Goal: Information Seeking & Learning: Learn about a topic

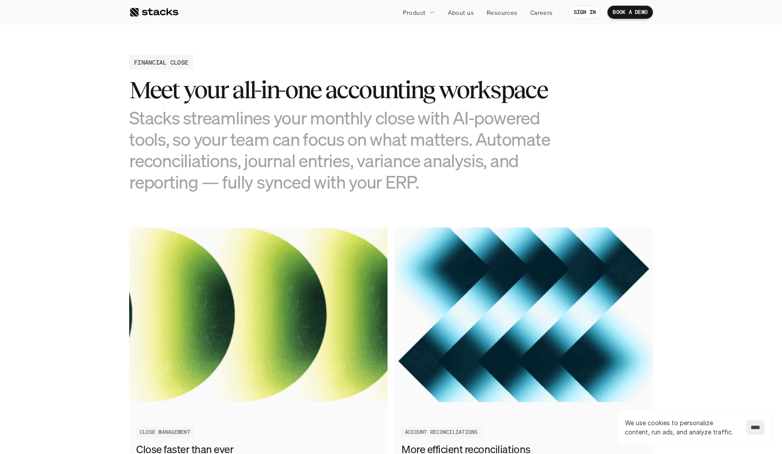
scroll to position [832, 0]
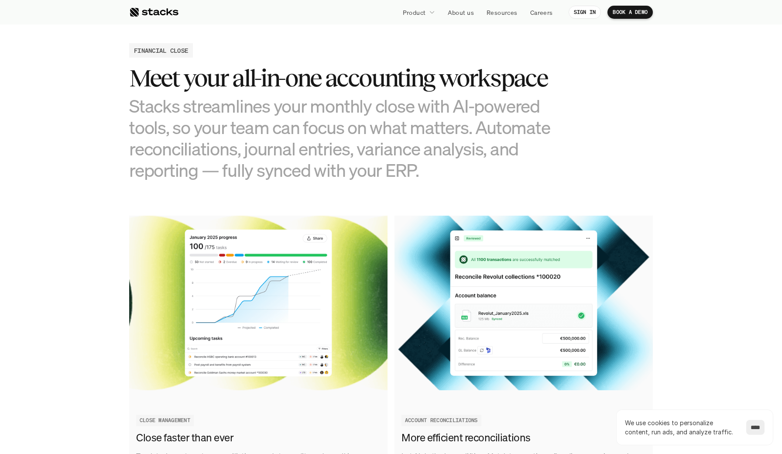
drag, startPoint x: 310, startPoint y: 97, endPoint x: 320, endPoint y: 123, distance: 27.6
click at [320, 123] on h3 "Stacks streamlines your monthly close with AI-powered tools, so your team can f…" at bounding box center [347, 138] width 436 height 86
drag, startPoint x: 335, startPoint y: 138, endPoint x: 318, endPoint y: 109, distance: 33.6
click at [318, 109] on h3 "Stacks streamlines your monthly close with AI-powered tools, so your team can f…" at bounding box center [347, 138] width 436 height 86
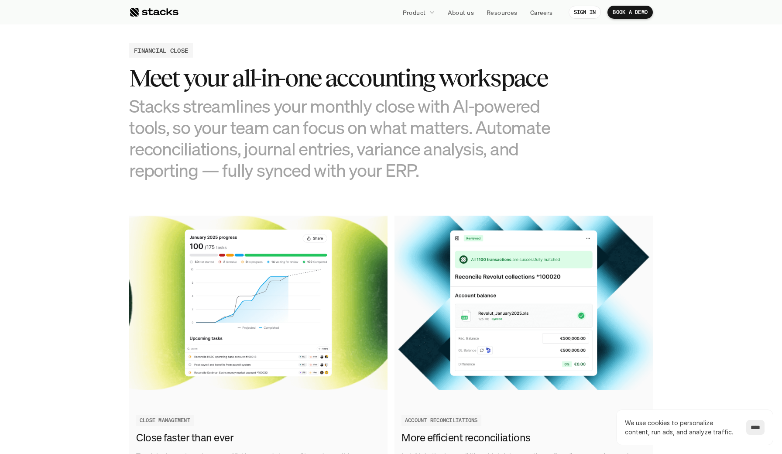
click at [318, 109] on h3 "Stacks streamlines your monthly close with AI-powered tools, so your team can f…" at bounding box center [347, 138] width 436 height 86
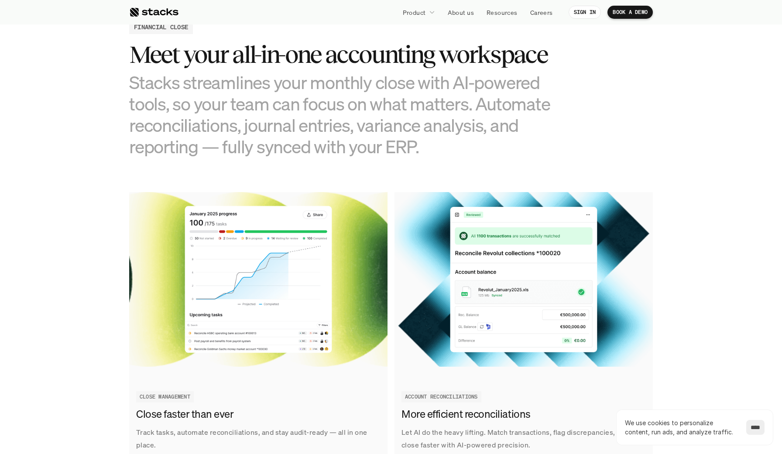
scroll to position [858, 0]
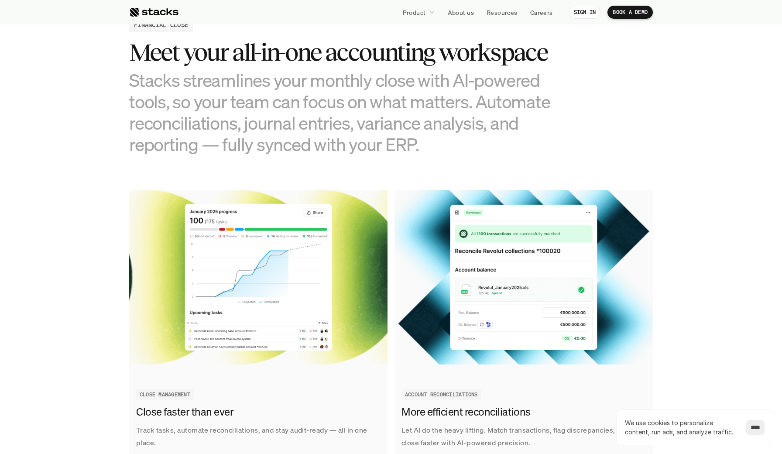
drag, startPoint x: 333, startPoint y: 138, endPoint x: 293, endPoint y: 123, distance: 42.4
click at [293, 123] on h3 "Stacks streamlines your monthly close with AI-powered tools, so your team can f…" at bounding box center [347, 112] width 436 height 86
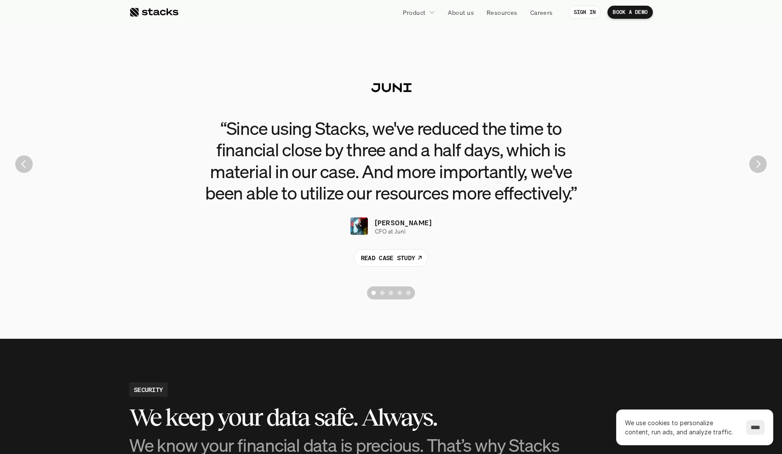
scroll to position [1936, 0]
click at [303, 321] on section "“Since using Stacks, we've reduced the time to financial close by three and a h…" at bounding box center [391, 164] width 782 height 349
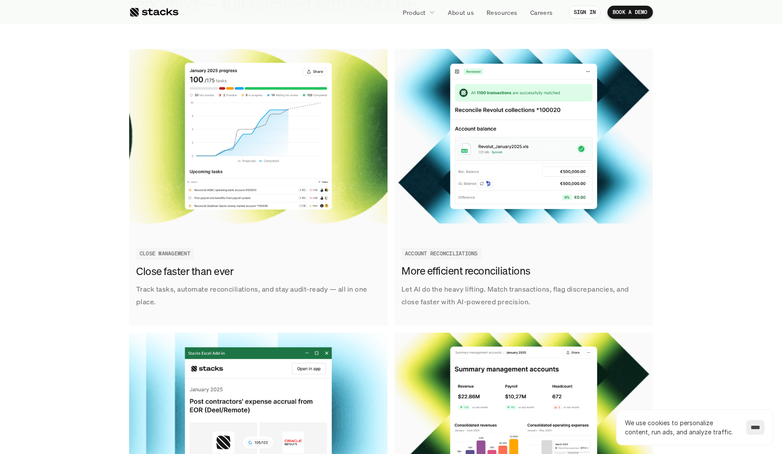
scroll to position [989, 0]
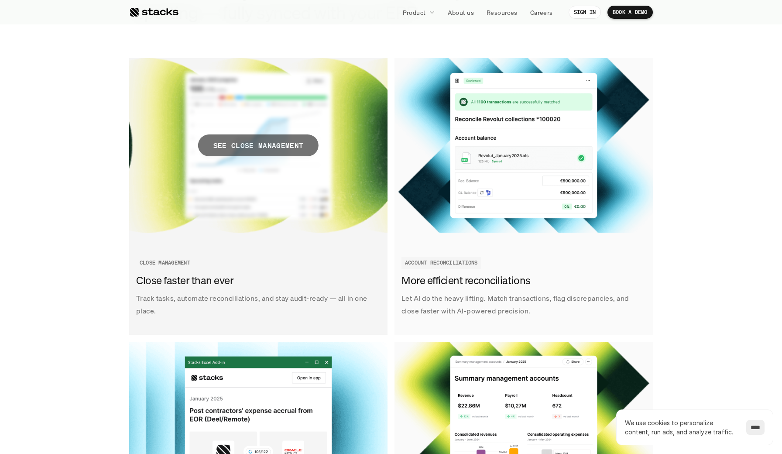
click at [248, 141] on p "SEE CLOSE MANAGEMENT" at bounding box center [258, 145] width 90 height 13
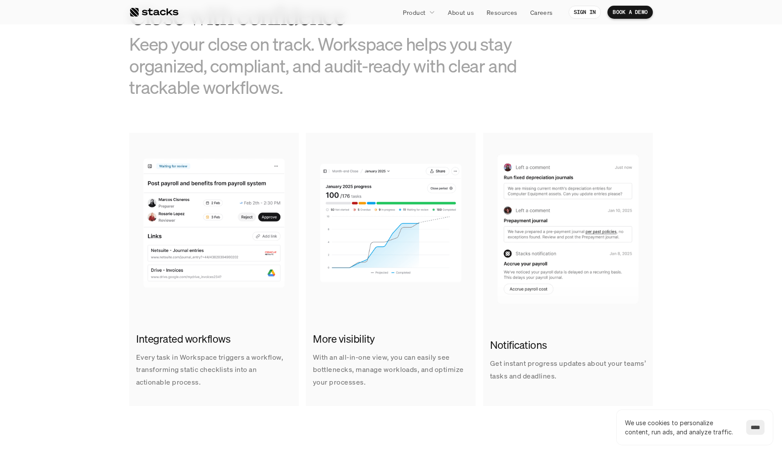
scroll to position [477, 0]
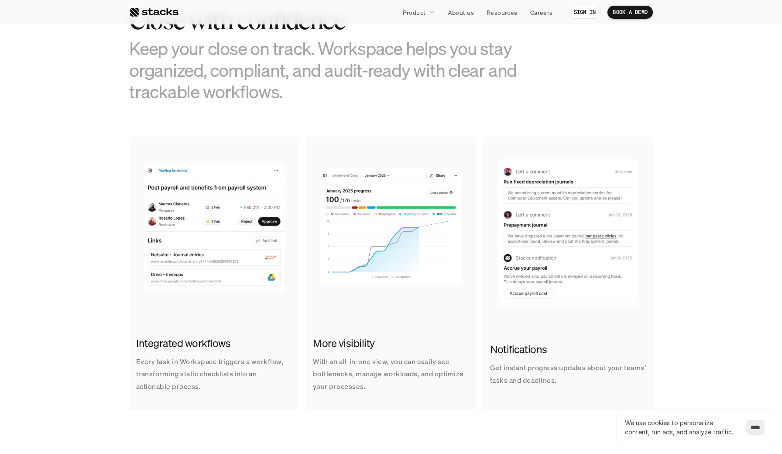
click at [76, 216] on section "CLOSE MANAGEMENT Close with confidence Keep your close on track. Workspace help…" at bounding box center [391, 201] width 782 height 519
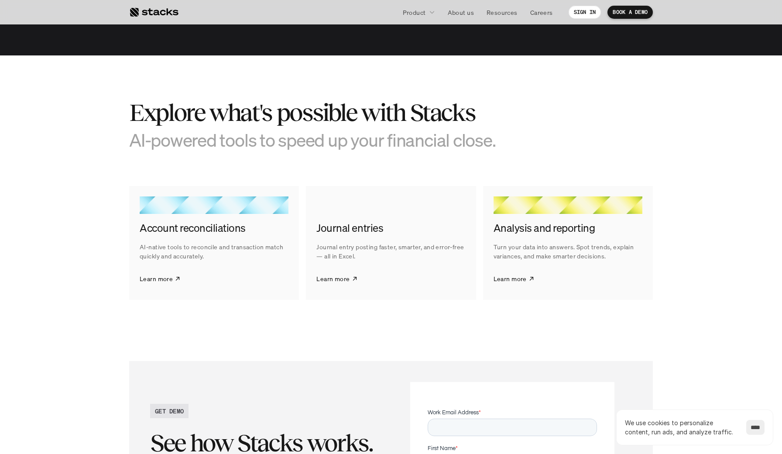
scroll to position [1289, 0]
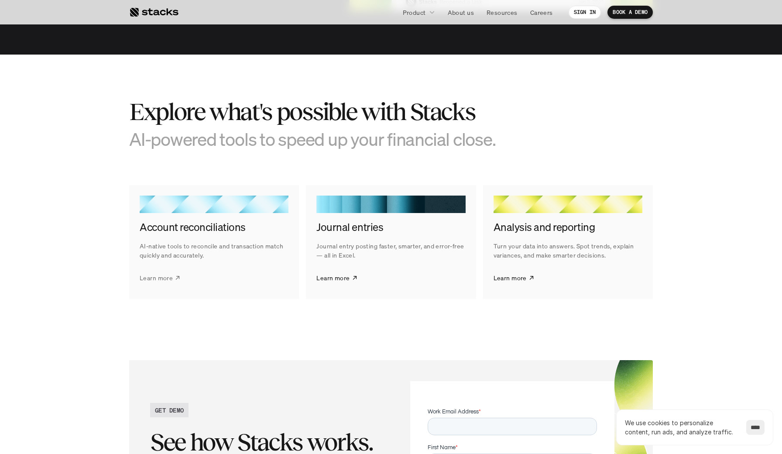
click at [167, 273] on p "Learn more" at bounding box center [156, 277] width 33 height 9
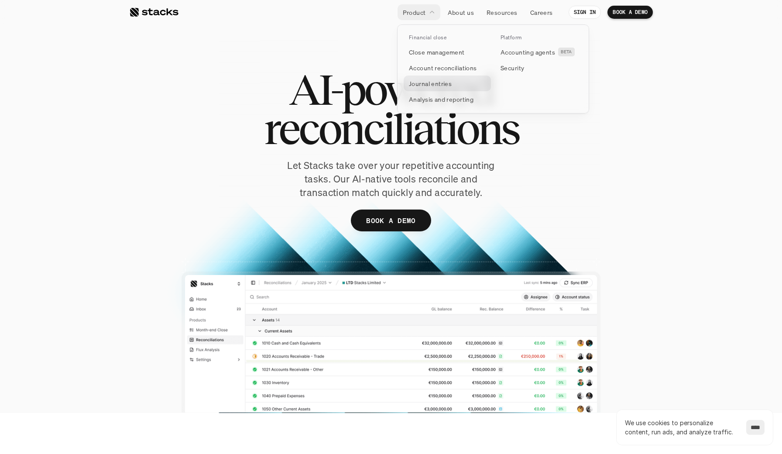
click at [441, 85] on p "Journal entries" at bounding box center [430, 83] width 43 height 9
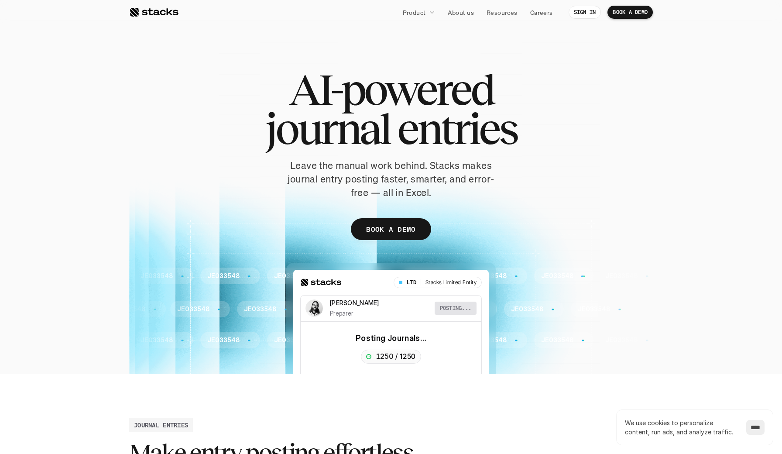
click at [158, 10] on div at bounding box center [153, 12] width 49 height 10
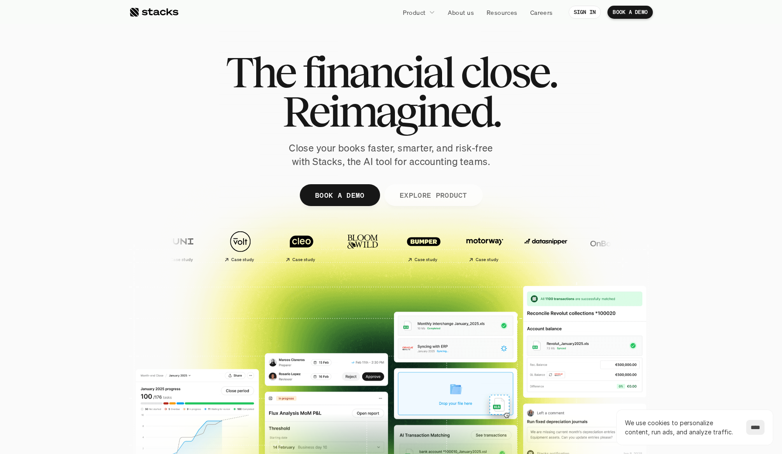
click at [417, 195] on p "EXPLORE PRODUCT" at bounding box center [433, 194] width 68 height 13
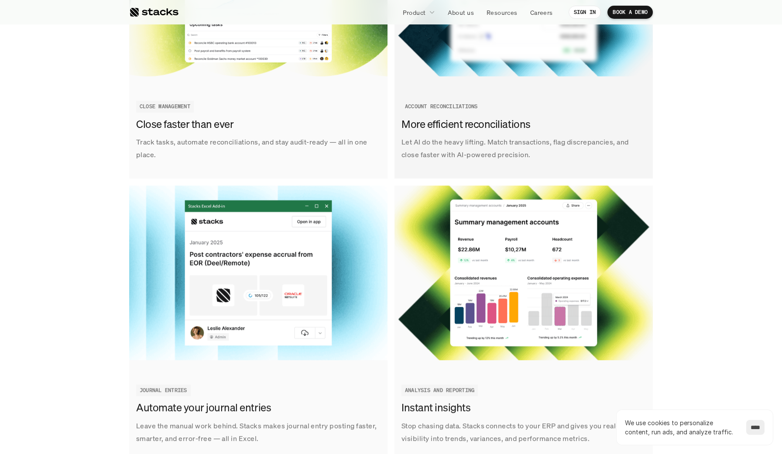
scroll to position [1242, 0]
